Goal: Transaction & Acquisition: Purchase product/service

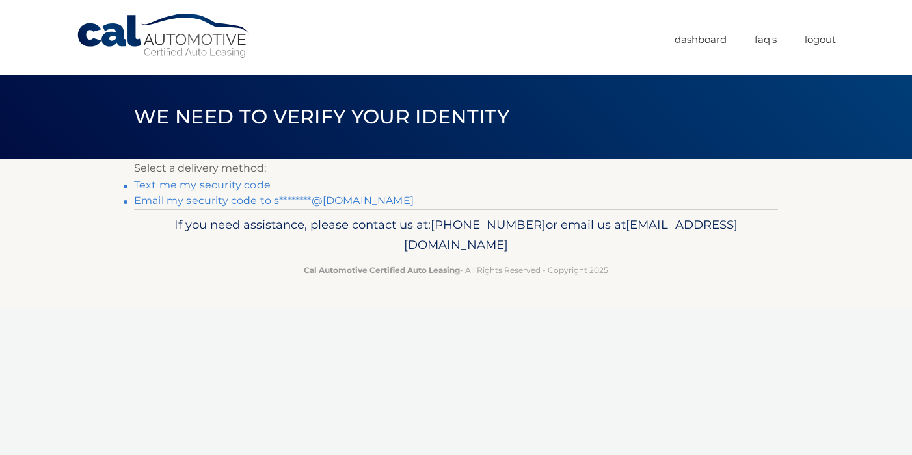
click at [338, 201] on link "Email my security code to s********@aol.com" at bounding box center [274, 200] width 280 height 12
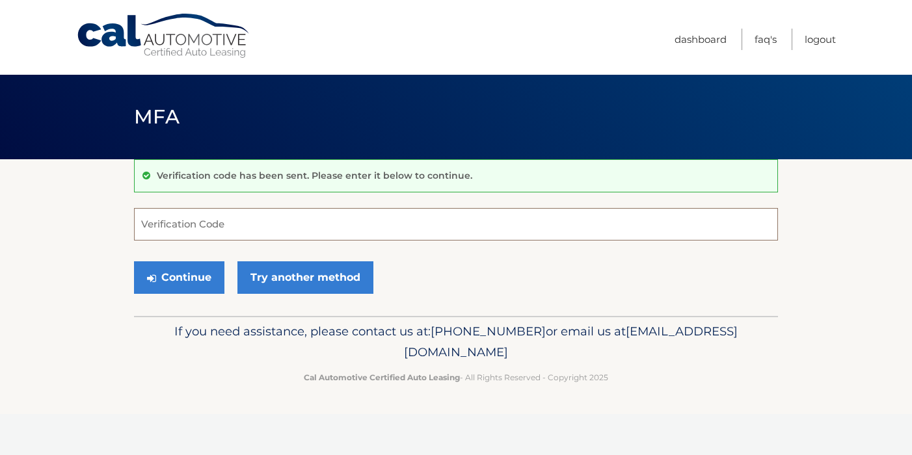
click at [297, 224] on input "Verification Code" at bounding box center [456, 224] width 644 height 33
click at [287, 226] on input "Verification Code" at bounding box center [456, 224] width 644 height 33
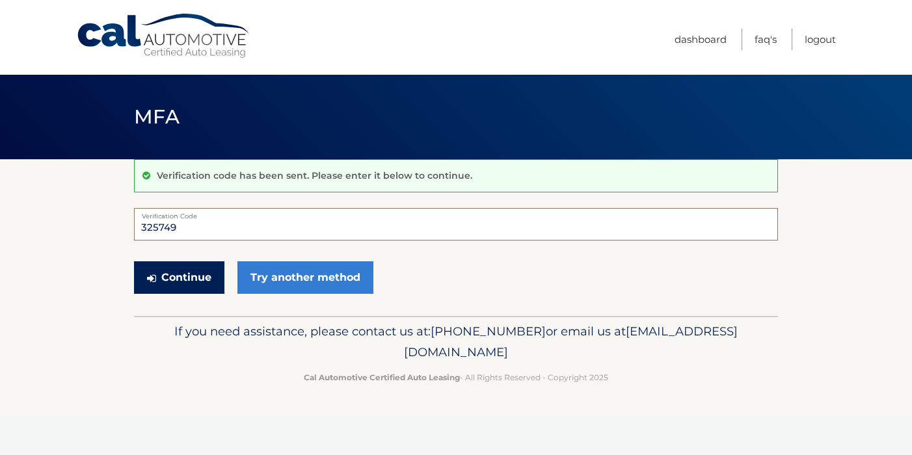
type input "325749"
click at [212, 278] on button "Continue" at bounding box center [179, 277] width 90 height 33
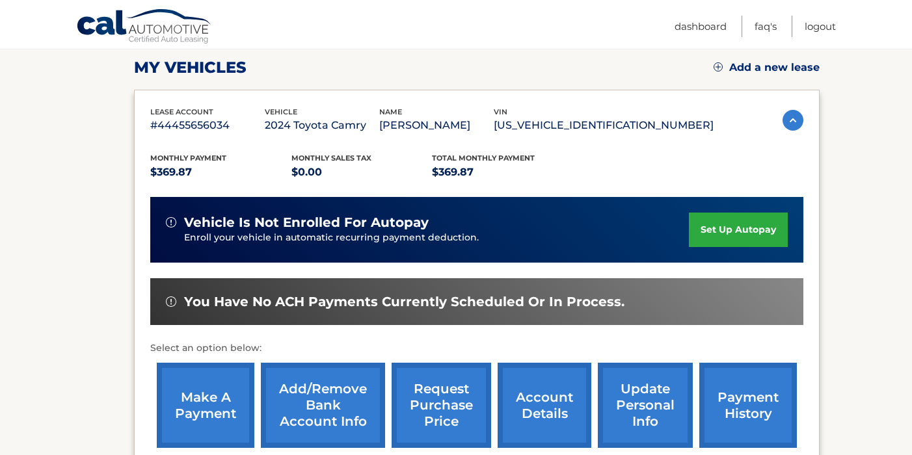
scroll to position [208, 0]
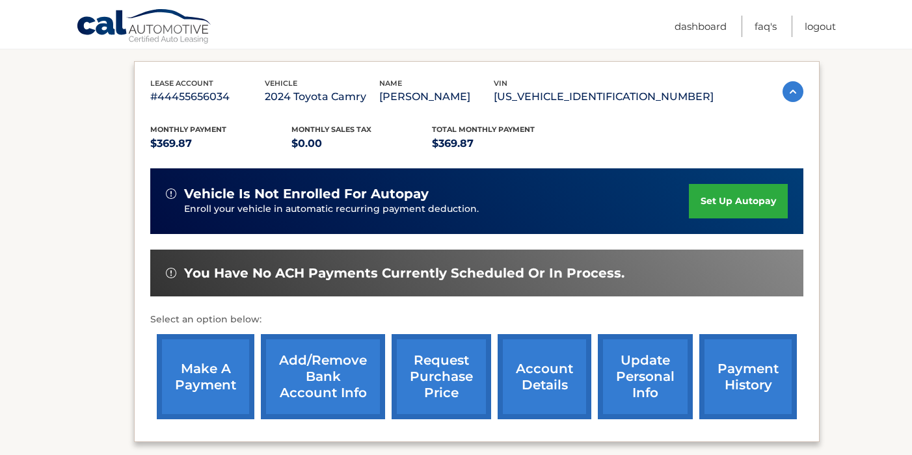
click at [209, 388] on link "make a payment" at bounding box center [206, 376] width 98 height 85
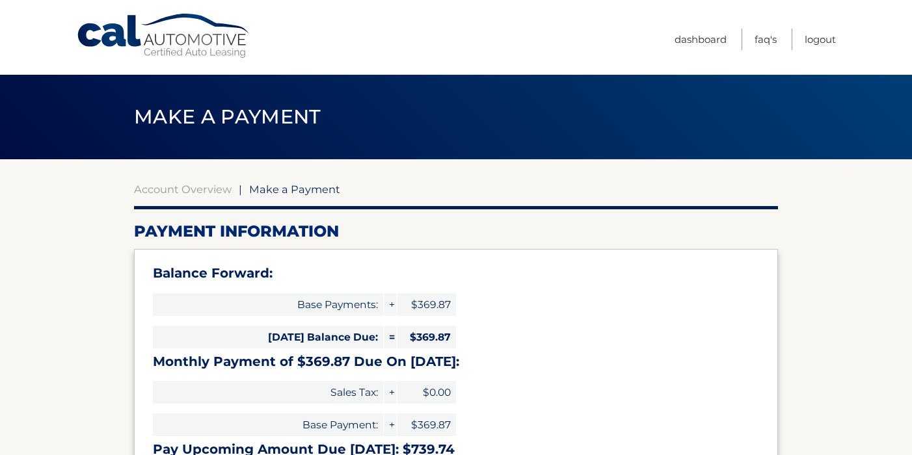
select select "NjJhZDRiYTAtM2U3YS00MjdhLTliOTktZTliNWQ2OWU0MzY3"
click at [597, 310] on div "Balance Forward: Base Payments: + $369.87 [DATE] Balance Due: = $369.87 Monthly…" at bounding box center [456, 364] width 644 height 231
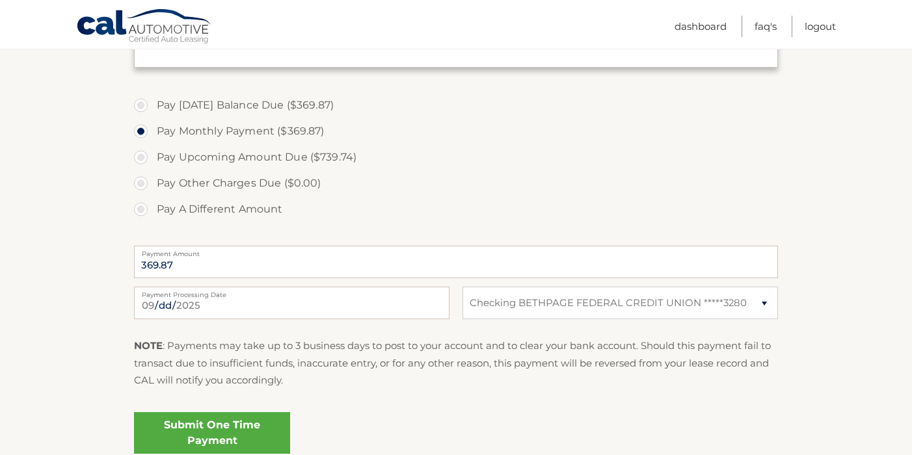
scroll to position [416, 0]
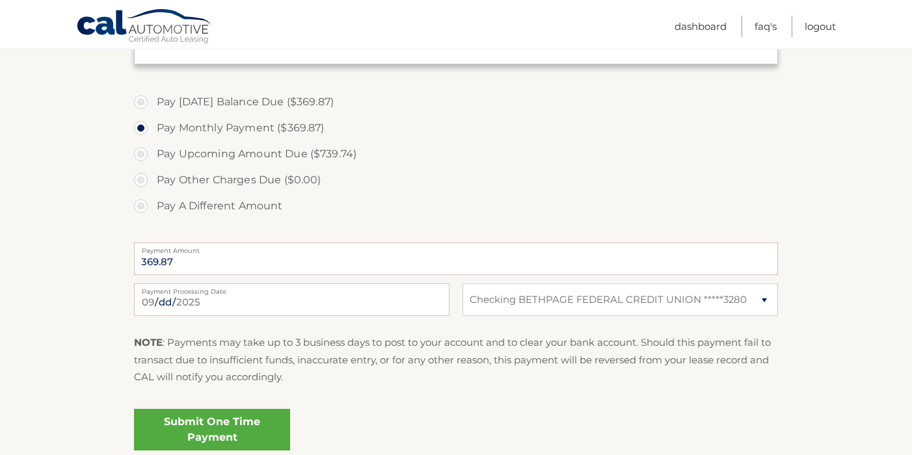
click at [251, 435] on link "Submit One Time Payment" at bounding box center [212, 430] width 156 height 42
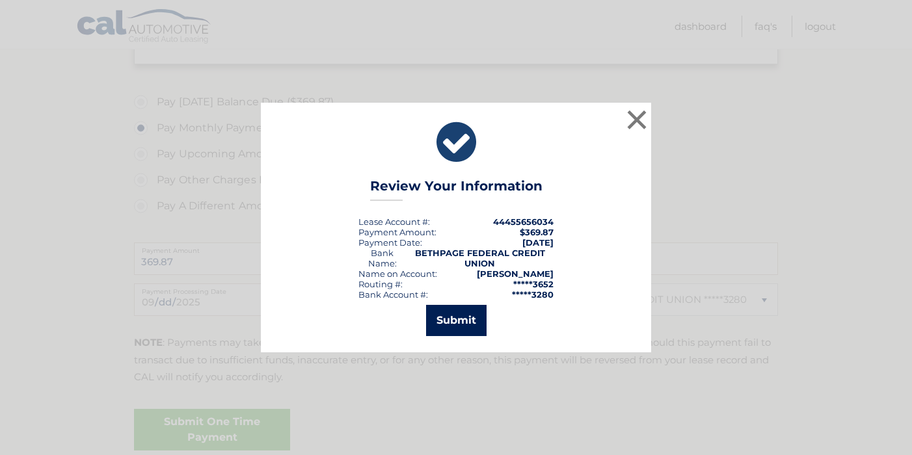
click at [445, 320] on button "Submit" at bounding box center [456, 320] width 60 height 31
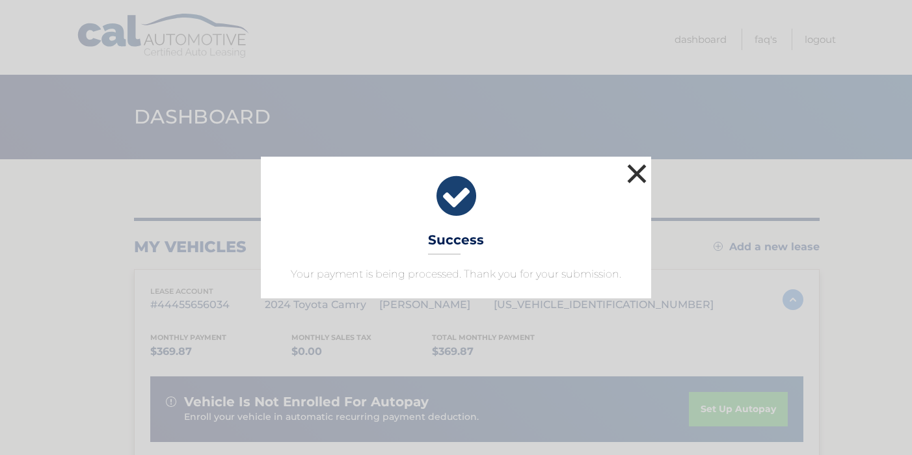
click at [633, 180] on button "×" at bounding box center [637, 174] width 26 height 26
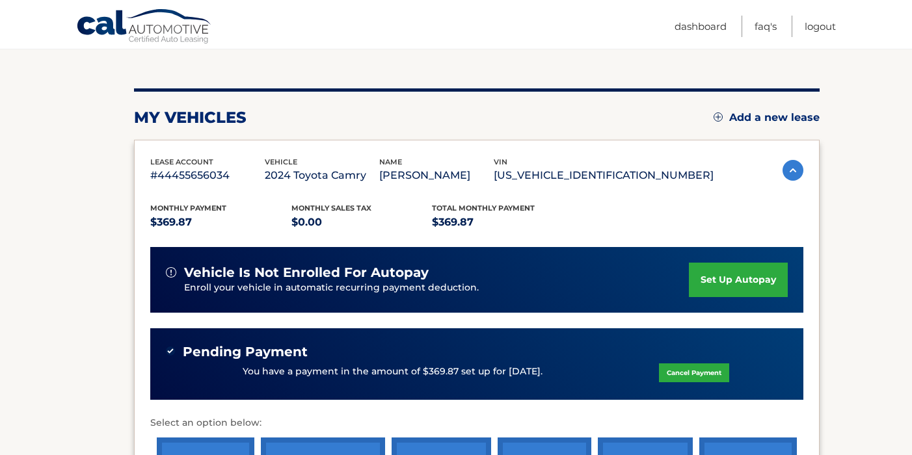
scroll to position [130, 0]
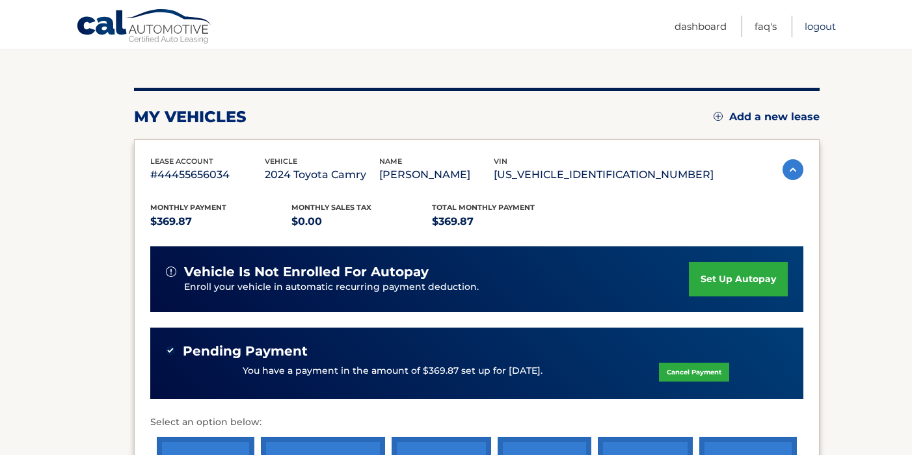
click at [816, 26] on link "Logout" at bounding box center [819, 26] width 31 height 21
